Goal: Transaction & Acquisition: Subscribe to service/newsletter

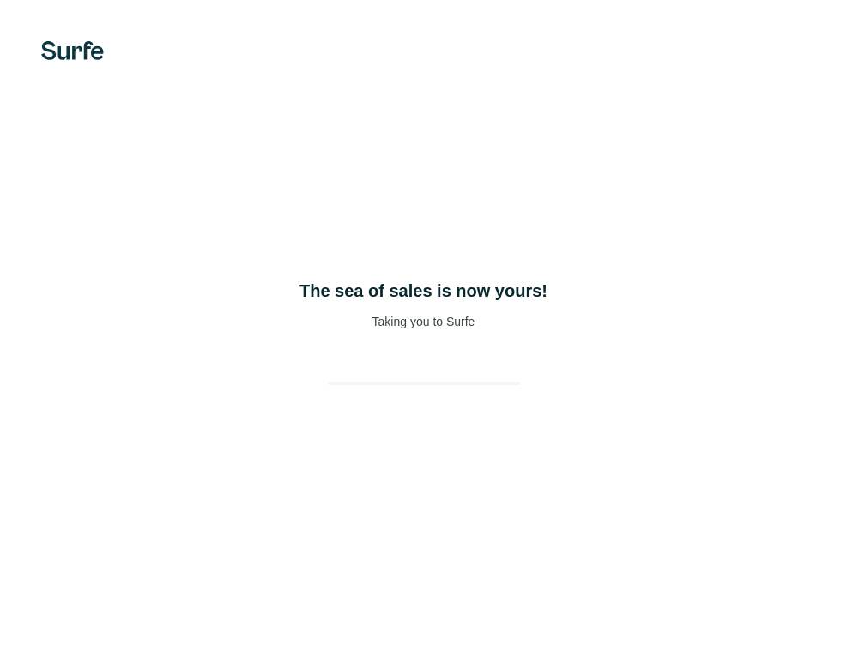
click at [488, 437] on div "The sea of sales is now yours! Taking you to Surfe" at bounding box center [423, 331] width 847 height 663
